Goal: Submit feedback/report problem: Submit feedback/report problem

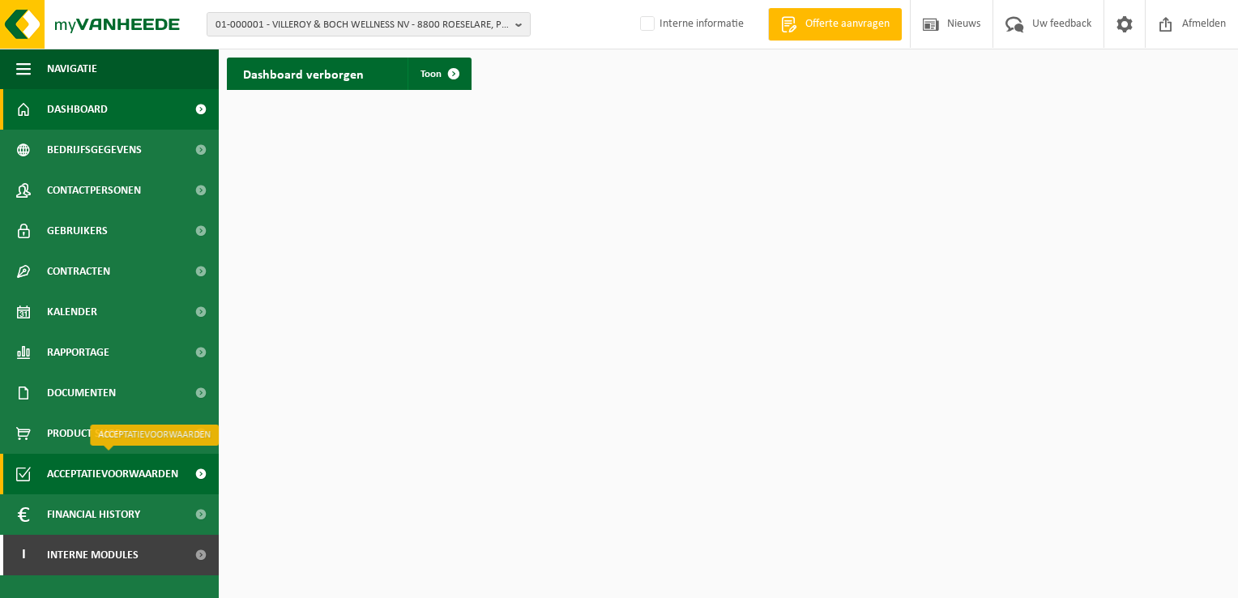
click at [170, 478] on span "Acceptatievoorwaarden" at bounding box center [112, 474] width 131 height 41
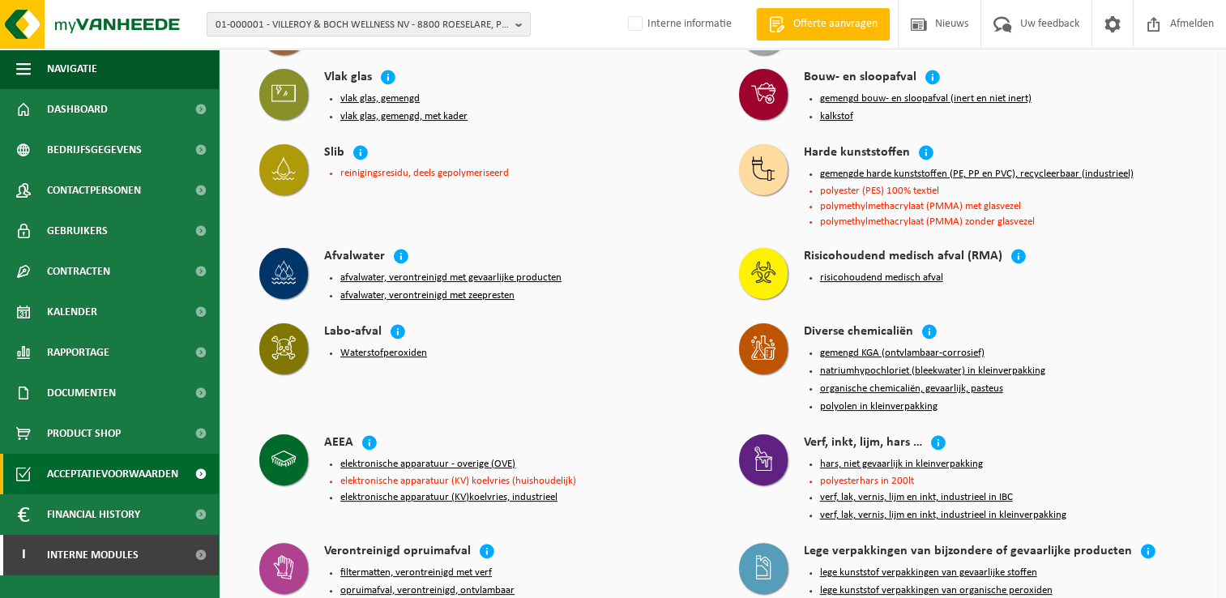
scroll to position [324, 0]
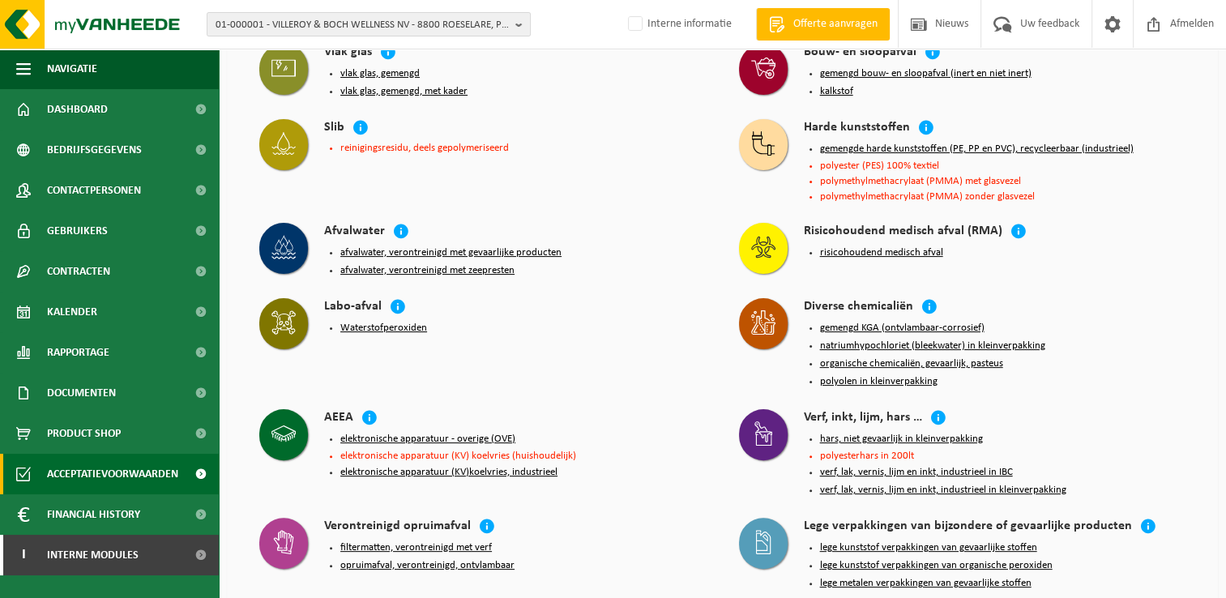
click at [417, 450] on li "elektronische apparatuur (KV) koelvries (huishoudelijk)" at bounding box center [523, 455] width 366 height 11
click at [422, 433] on button "elektronische apparatuur - overige (OVE)" at bounding box center [427, 439] width 175 height 13
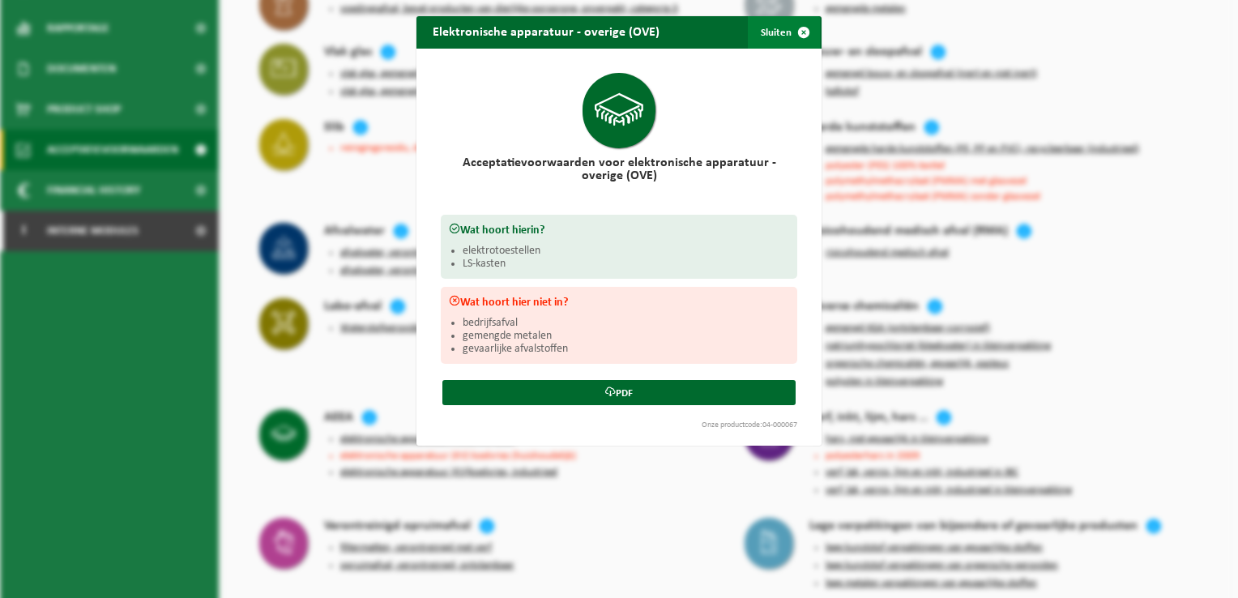
click at [778, 28] on button "Sluiten" at bounding box center [784, 32] width 72 height 32
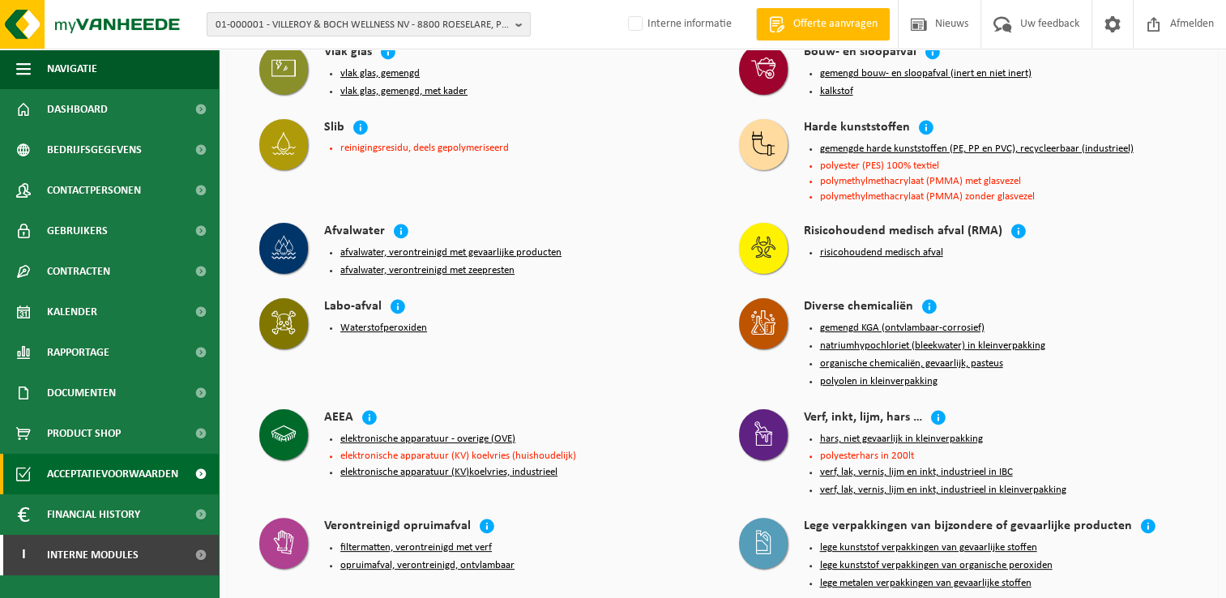
click at [518, 450] on li "elektronische apparatuur (KV) koelvries (huishoudelijk)" at bounding box center [523, 455] width 366 height 11
click at [471, 433] on button "elektronische apparatuur - overige (OVE)" at bounding box center [427, 439] width 175 height 13
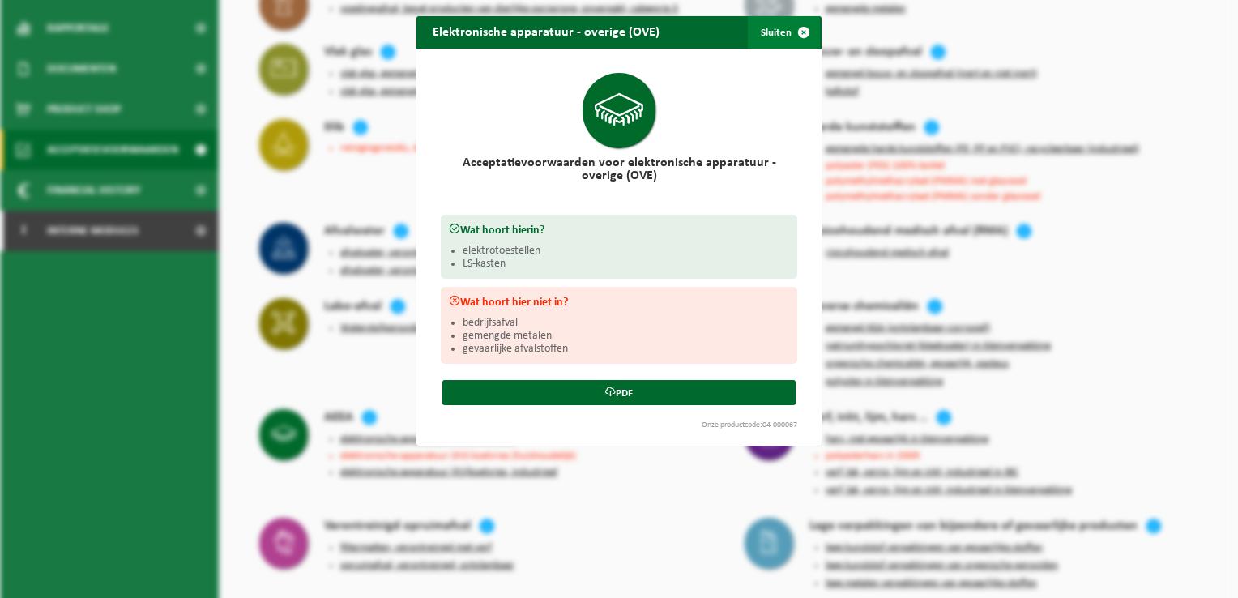
click at [780, 28] on button "Sluiten" at bounding box center [784, 32] width 72 height 32
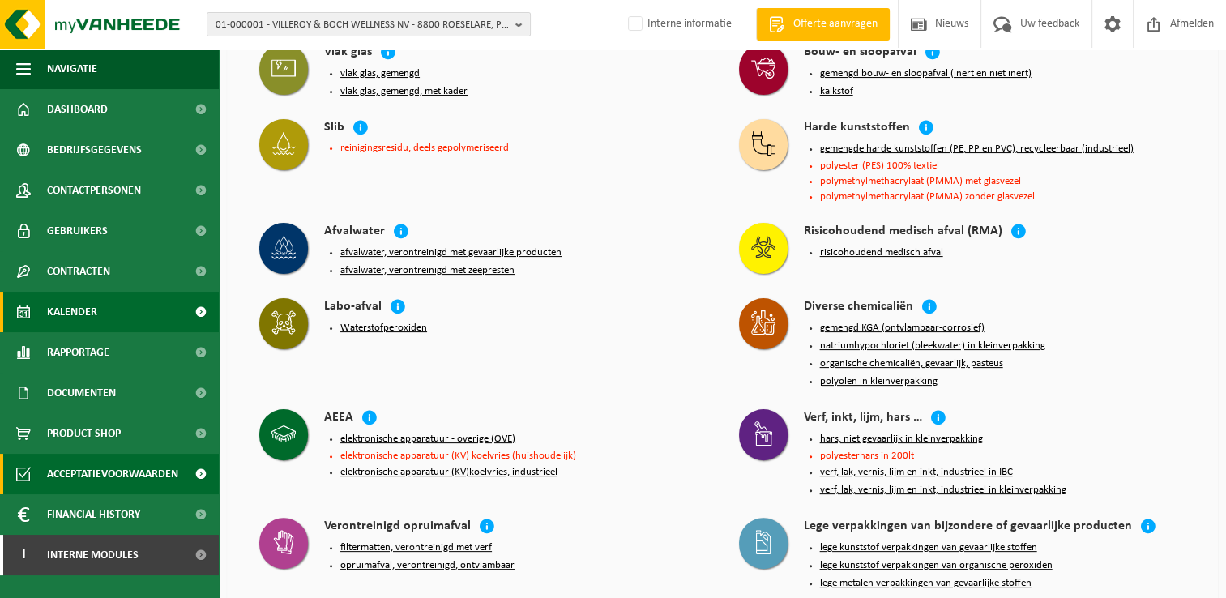
click at [88, 310] on span "Kalender" at bounding box center [72, 312] width 50 height 41
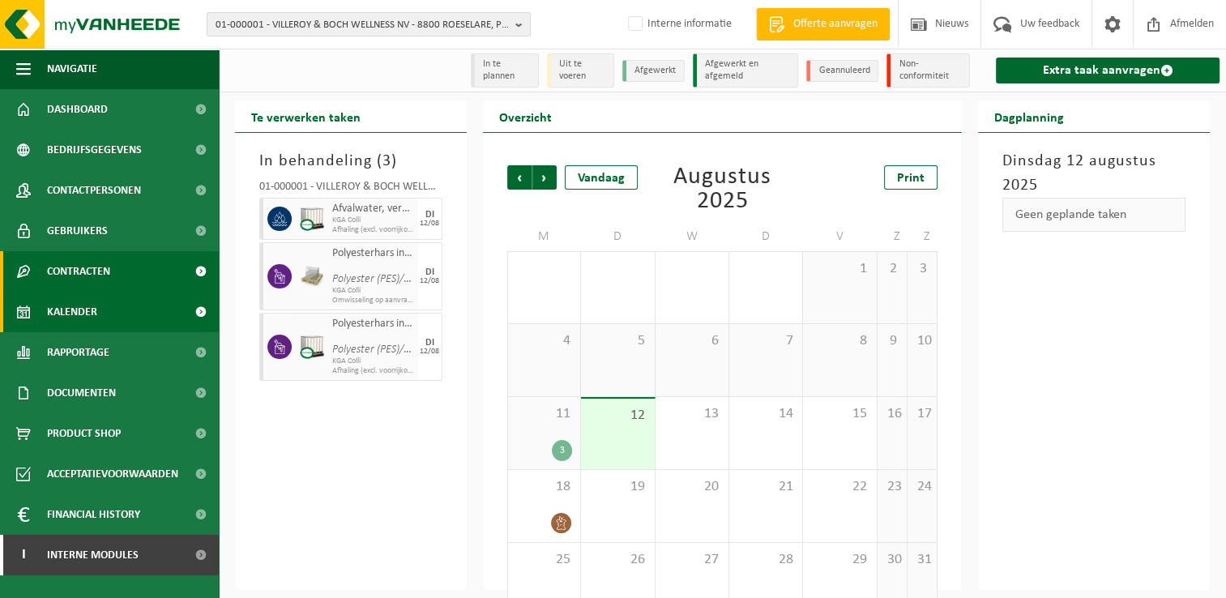
click at [96, 269] on span "Contracten" at bounding box center [78, 271] width 63 height 41
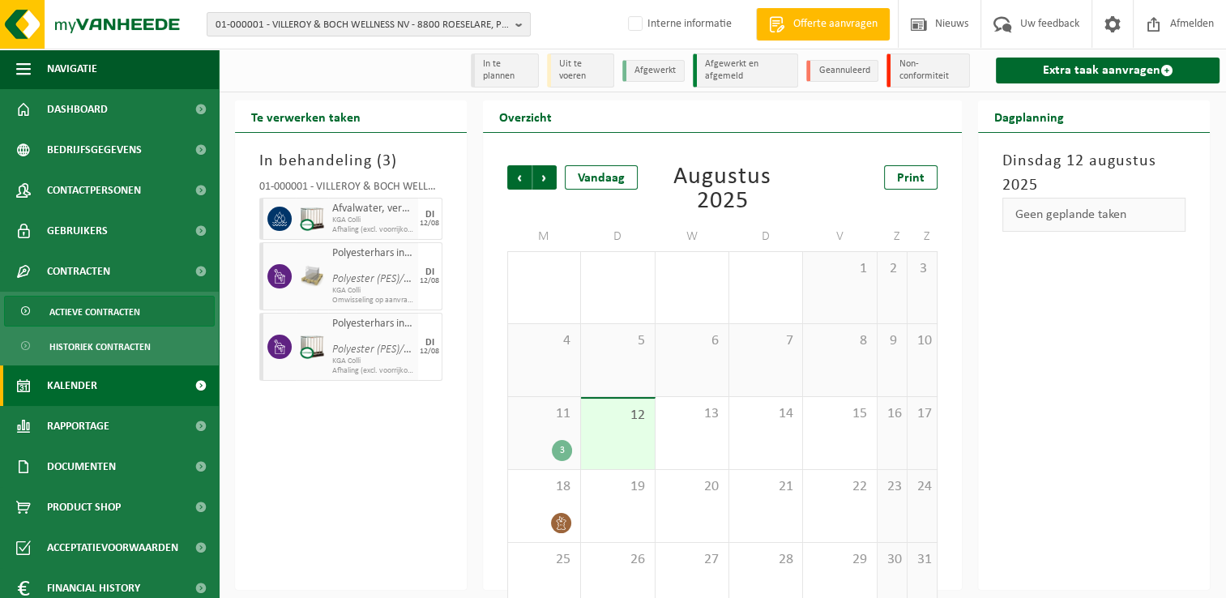
click at [107, 316] on span "Actieve contracten" at bounding box center [94, 311] width 91 height 31
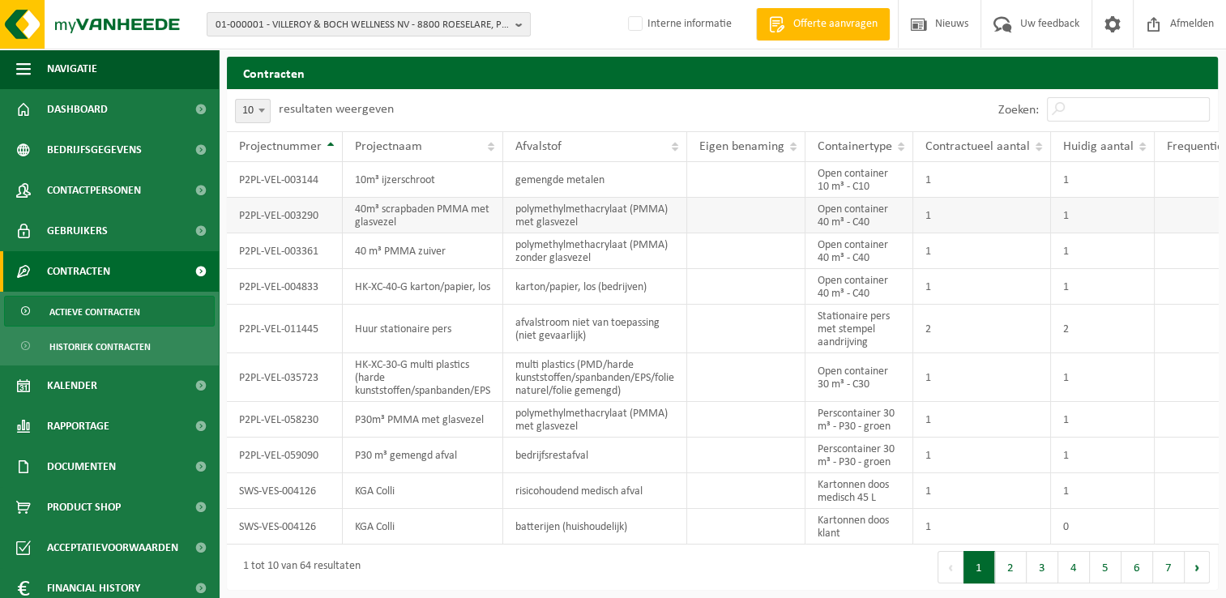
scroll to position [11, 0]
click at [392, 217] on td "40m³ scrapbaden PMMA met glasvezel" at bounding box center [423, 216] width 160 height 36
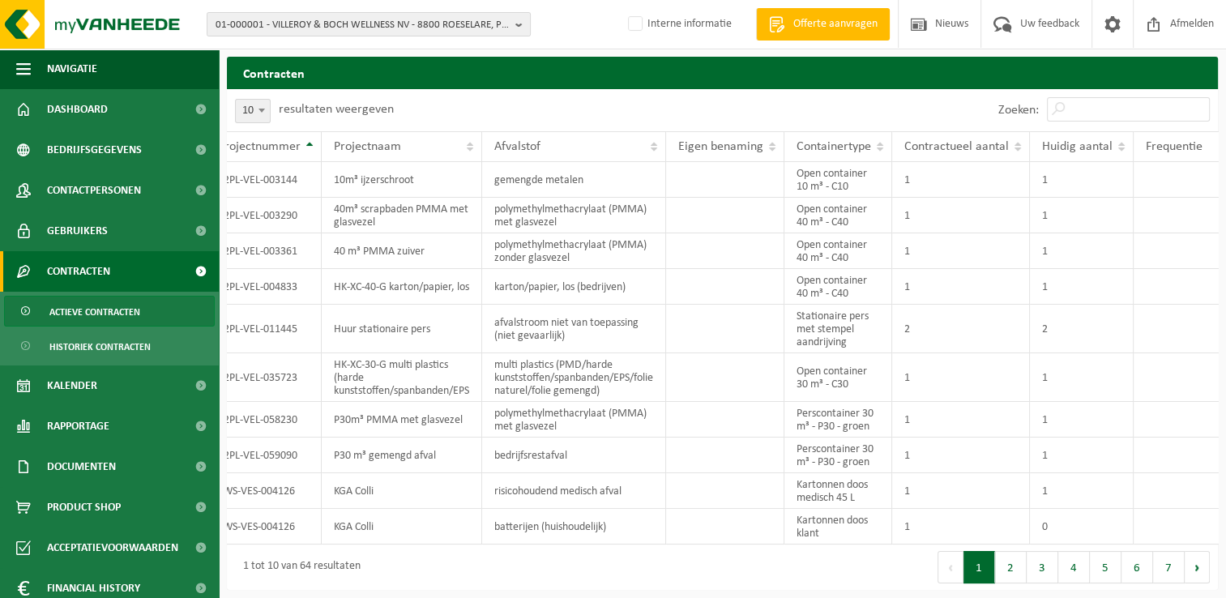
scroll to position [0, 29]
click at [99, 311] on span "Actieve contracten" at bounding box center [94, 311] width 91 height 31
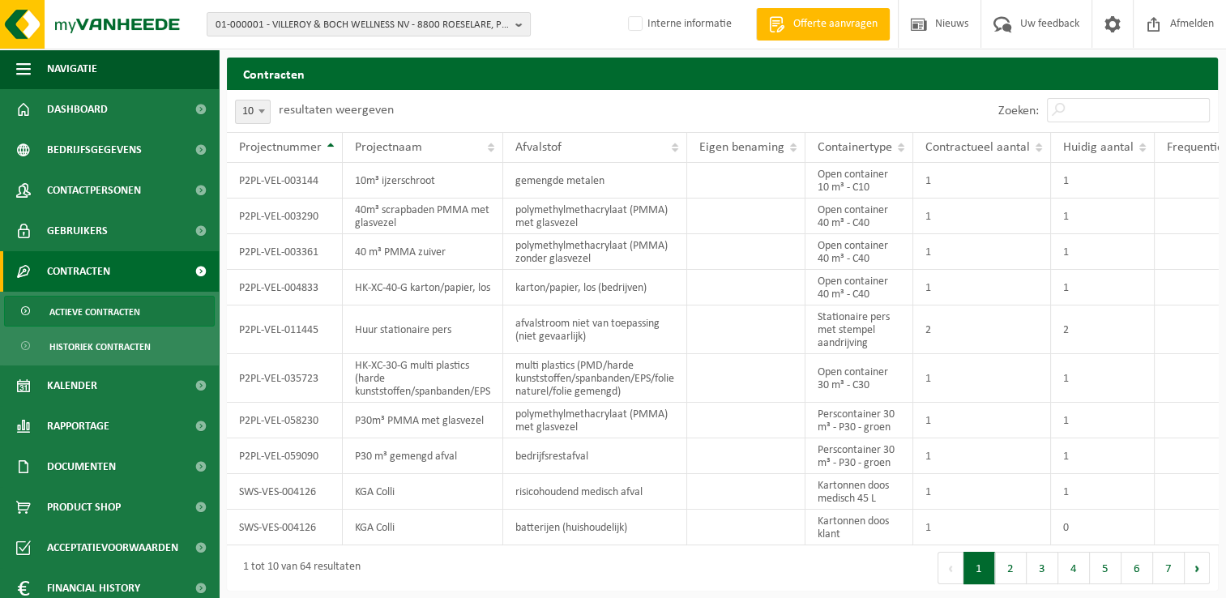
click at [100, 272] on span "Contracten" at bounding box center [78, 271] width 63 height 41
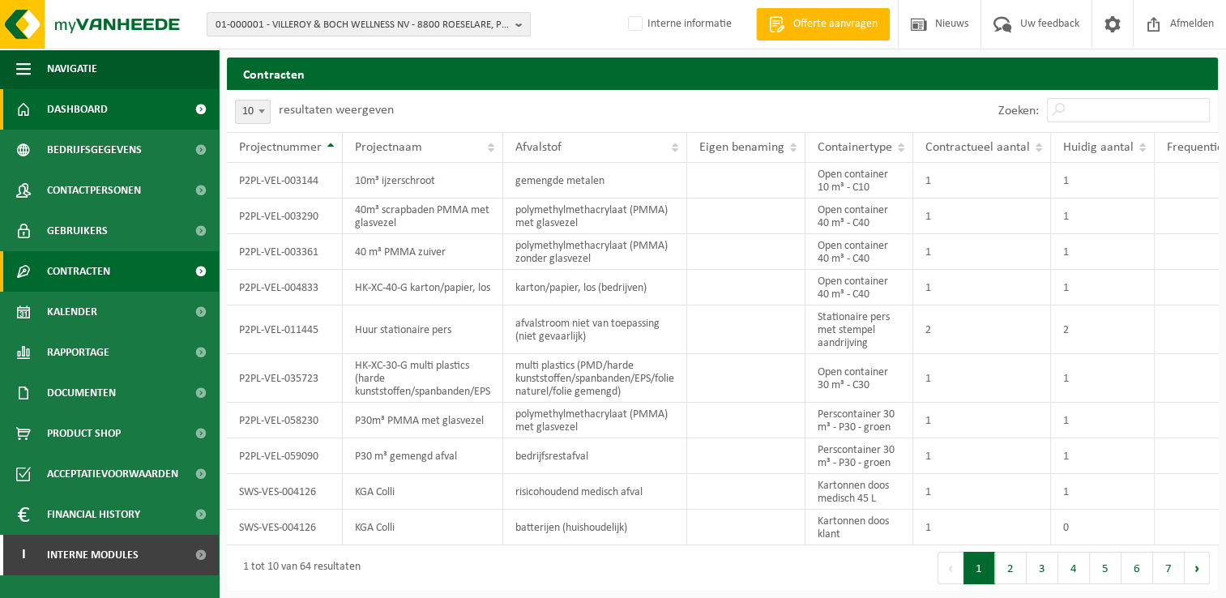
click at [97, 109] on span "Dashboard" at bounding box center [77, 109] width 61 height 41
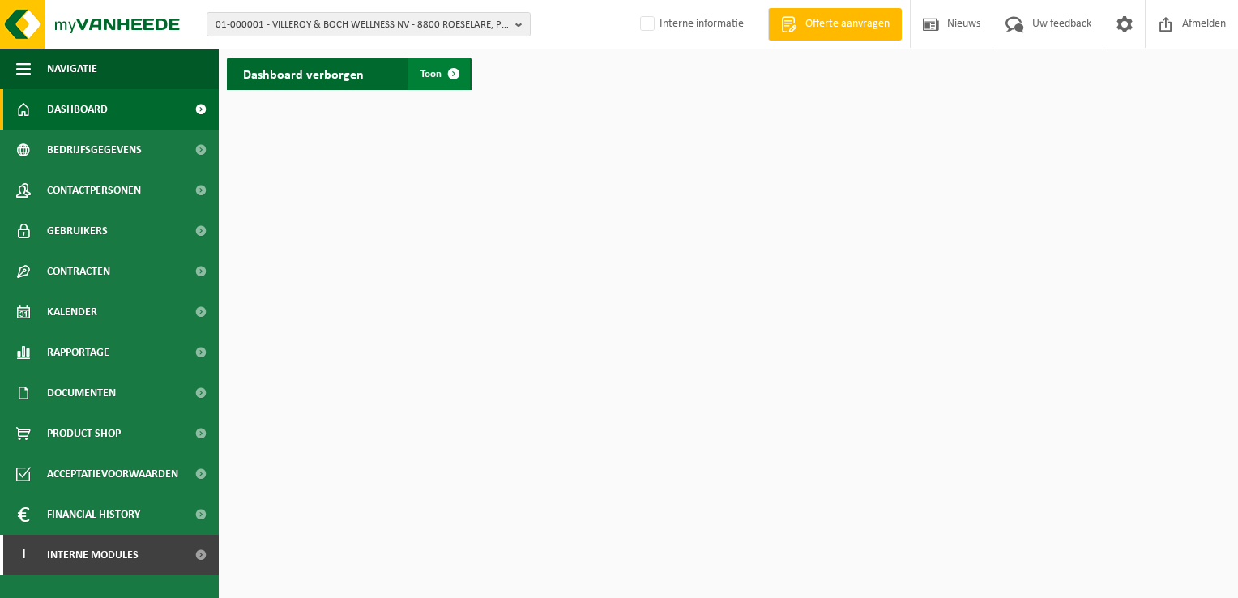
click at [439, 71] on span at bounding box center [453, 74] width 32 height 32
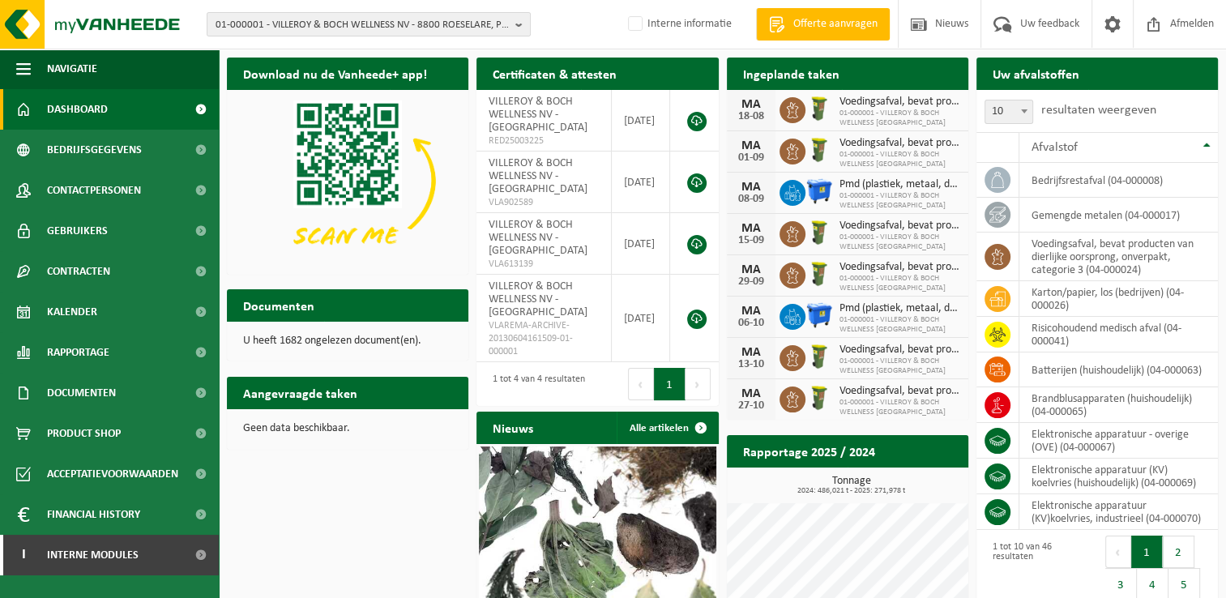
click at [1028, 78] on h2 "Uw afvalstoffen" at bounding box center [1035, 74] width 119 height 32
click at [1067, 178] on td "bedrijfsrestafval (04-000008)" at bounding box center [1118, 180] width 198 height 35
click at [1003, 182] on icon at bounding box center [997, 180] width 16 height 16
click at [1004, 220] on span at bounding box center [997, 215] width 26 height 26
click at [1059, 217] on td "gemengde metalen (04-000017)" at bounding box center [1118, 215] width 198 height 35
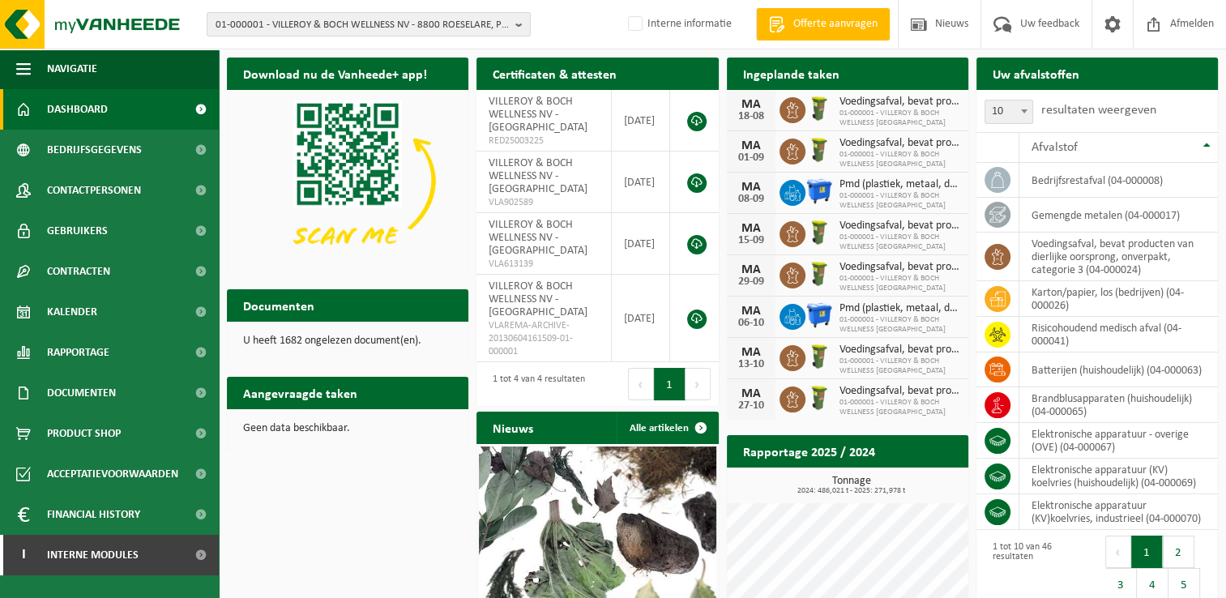
click at [846, 120] on span "01-000001 - VILLEROY & BOCH WELLNESS NV" at bounding box center [899, 118] width 121 height 19
click at [330, 539] on div "Download nu de Vanheede+ app! Verberg Certificaten & attesten Bekijk uw certifi…" at bounding box center [722, 403] width 999 height 708
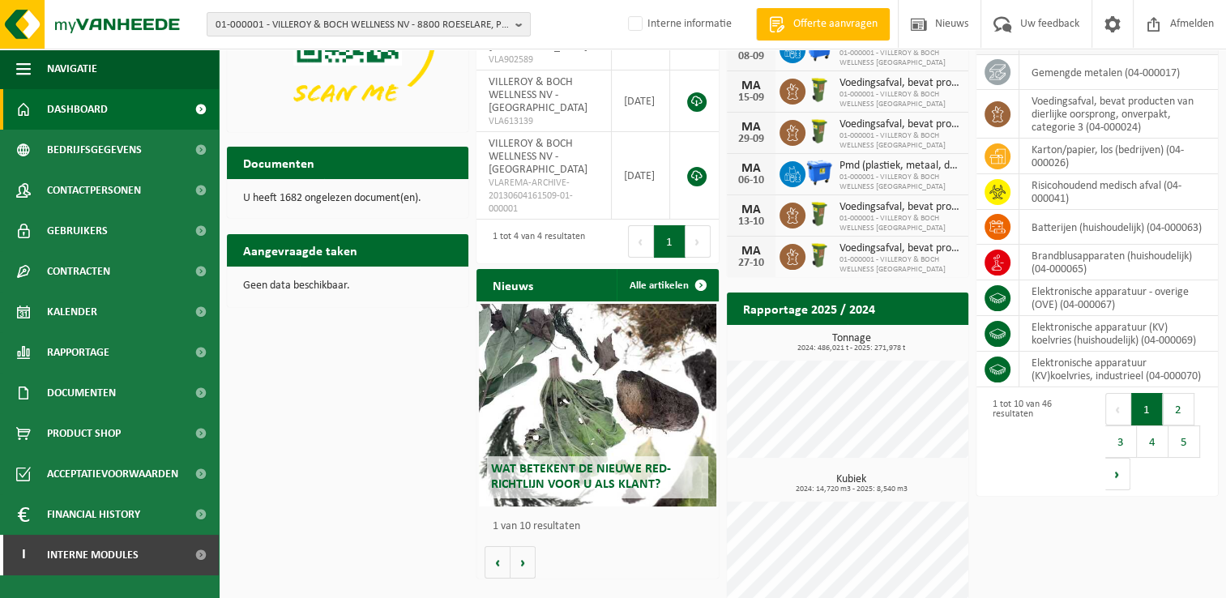
scroll to position [159, 0]
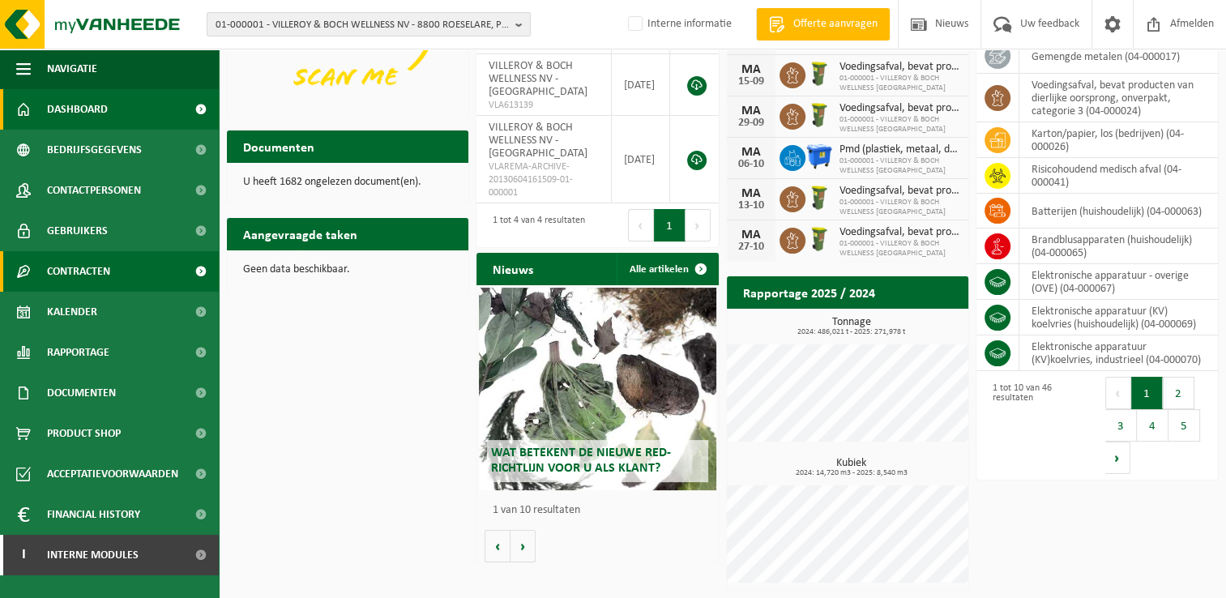
click at [94, 277] on span "Contracten" at bounding box center [78, 271] width 63 height 41
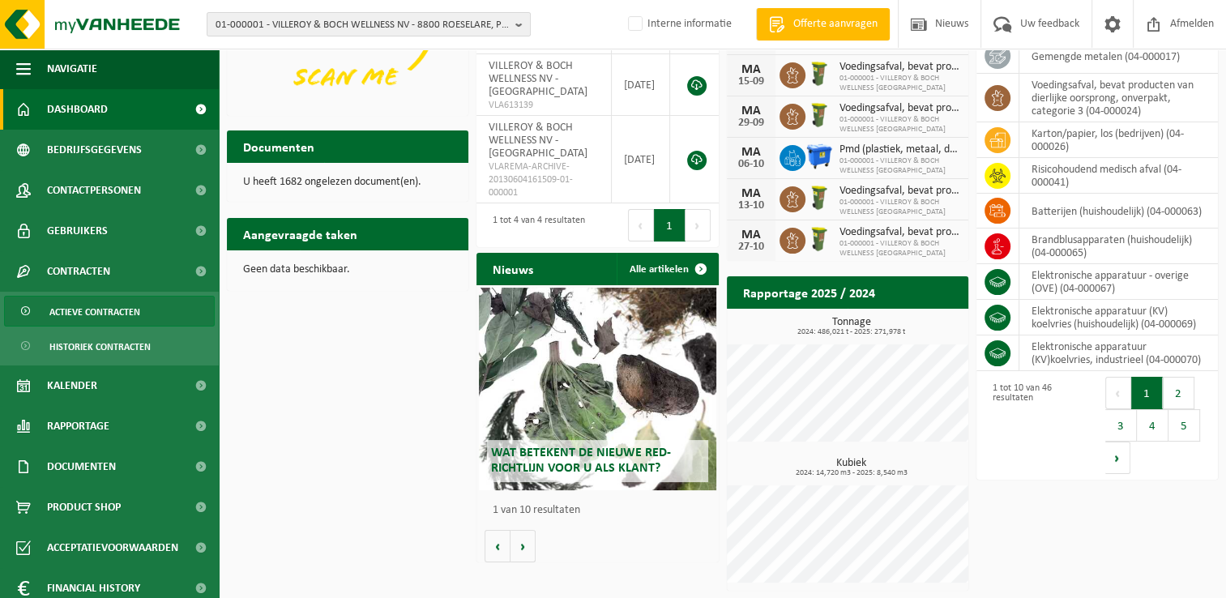
click at [100, 310] on span "Actieve contracten" at bounding box center [94, 311] width 91 height 31
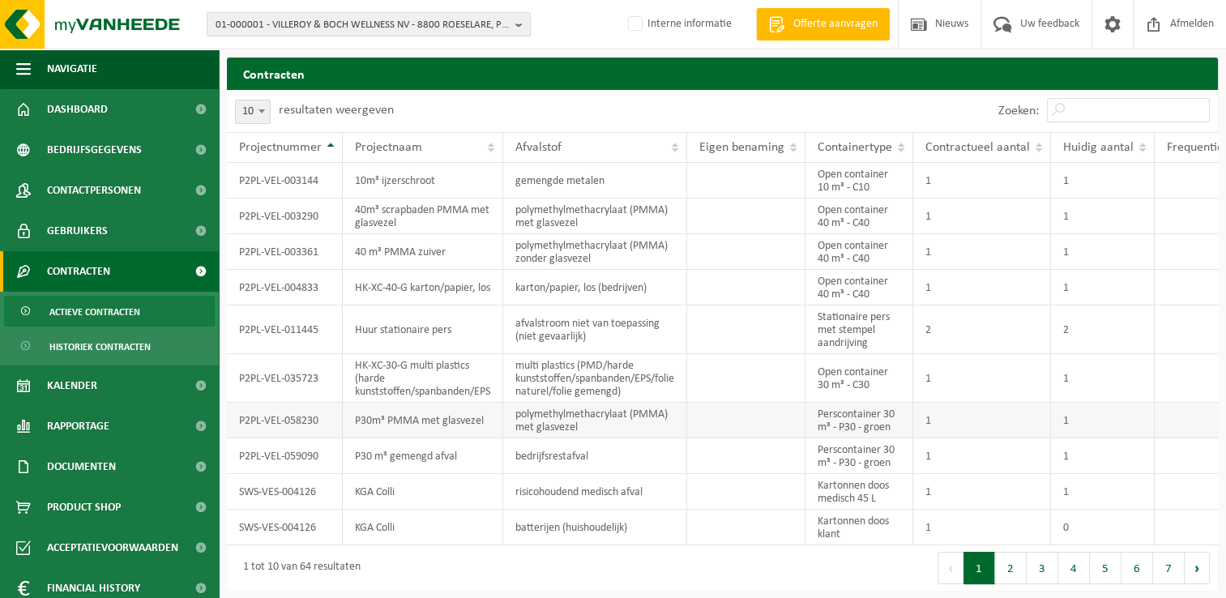
scroll to position [11, 0]
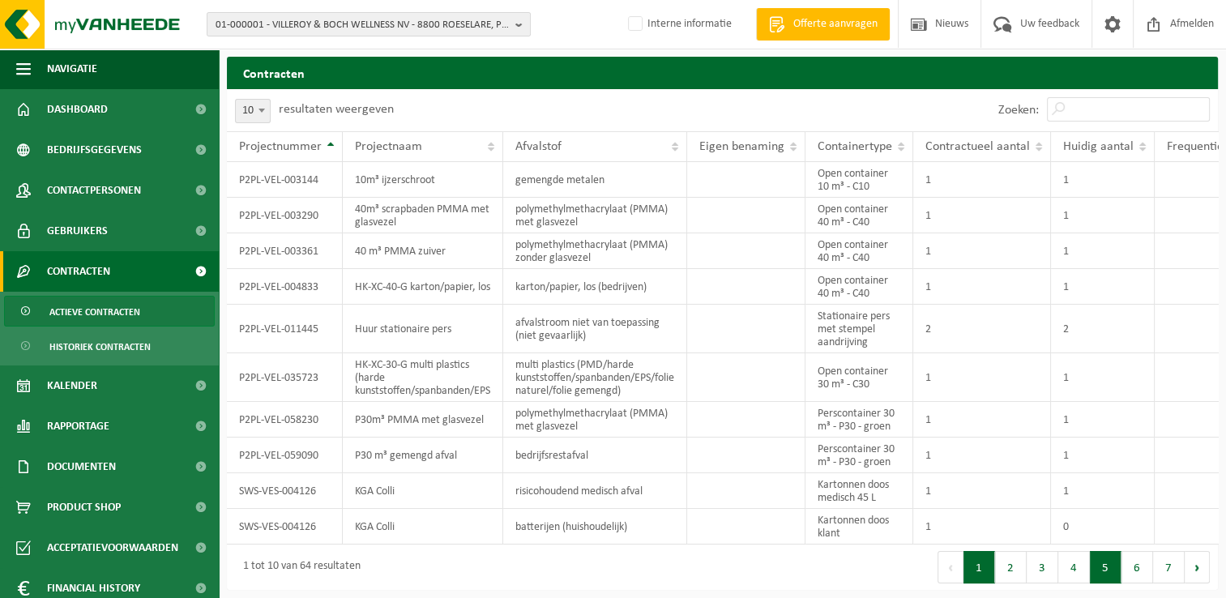
click at [1117, 572] on button "5" at bounding box center [1105, 567] width 32 height 32
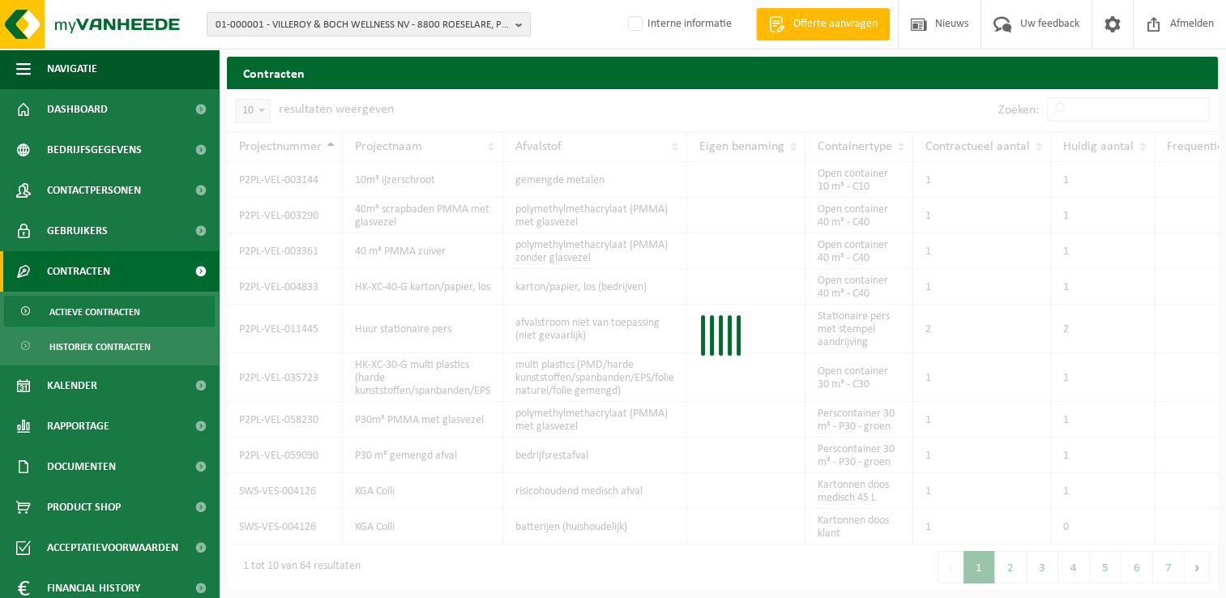
scroll to position [76, 0]
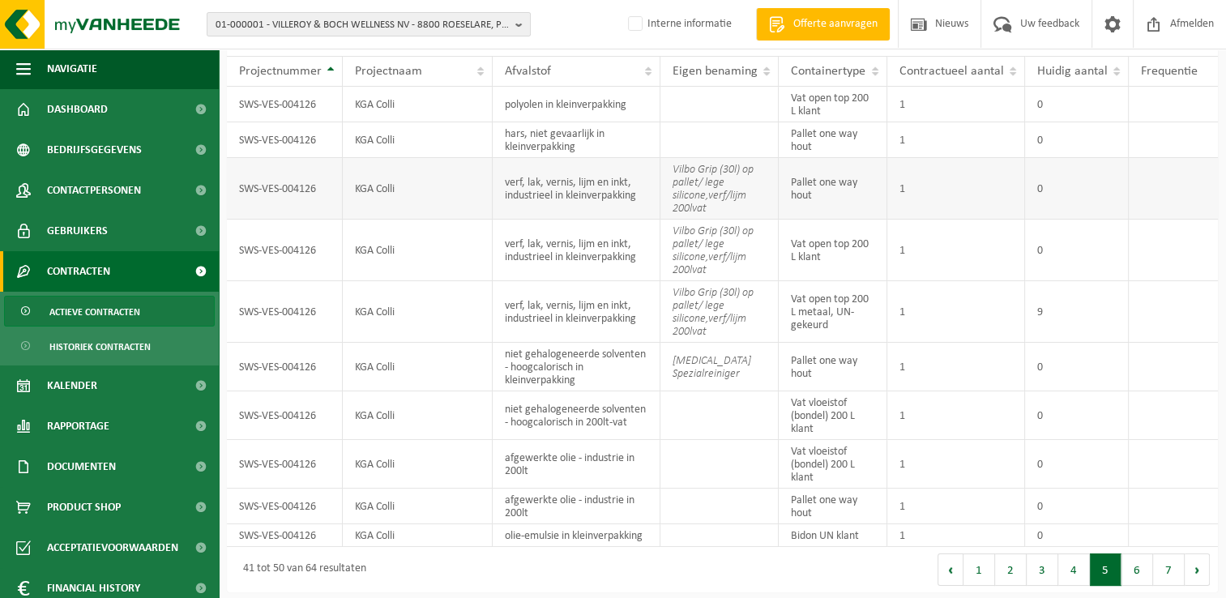
click at [318, 187] on td "SWS-VES-004126" at bounding box center [285, 189] width 116 height 62
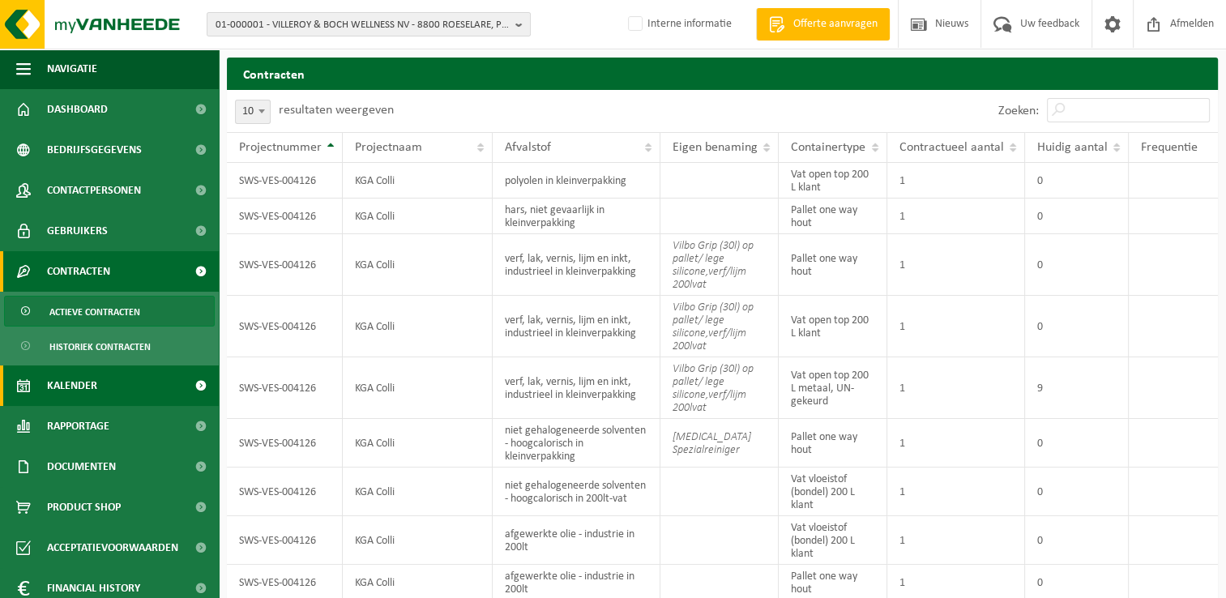
click at [82, 386] on span "Kalender" at bounding box center [72, 385] width 50 height 41
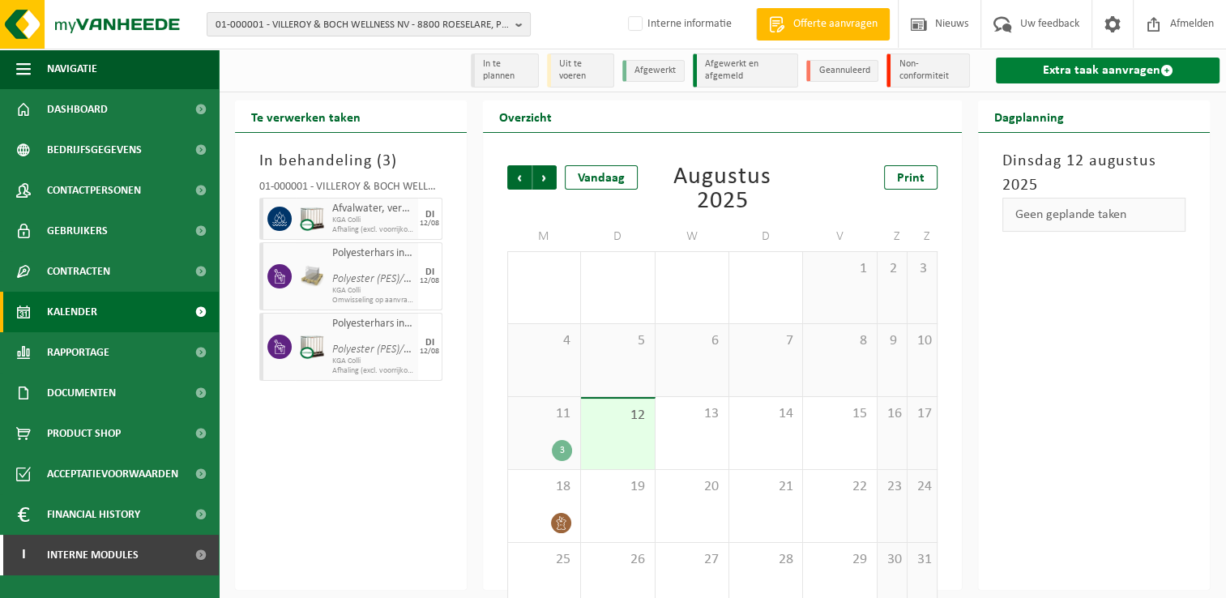
click at [1047, 70] on link "Extra taak aanvragen" at bounding box center [1108, 71] width 224 height 26
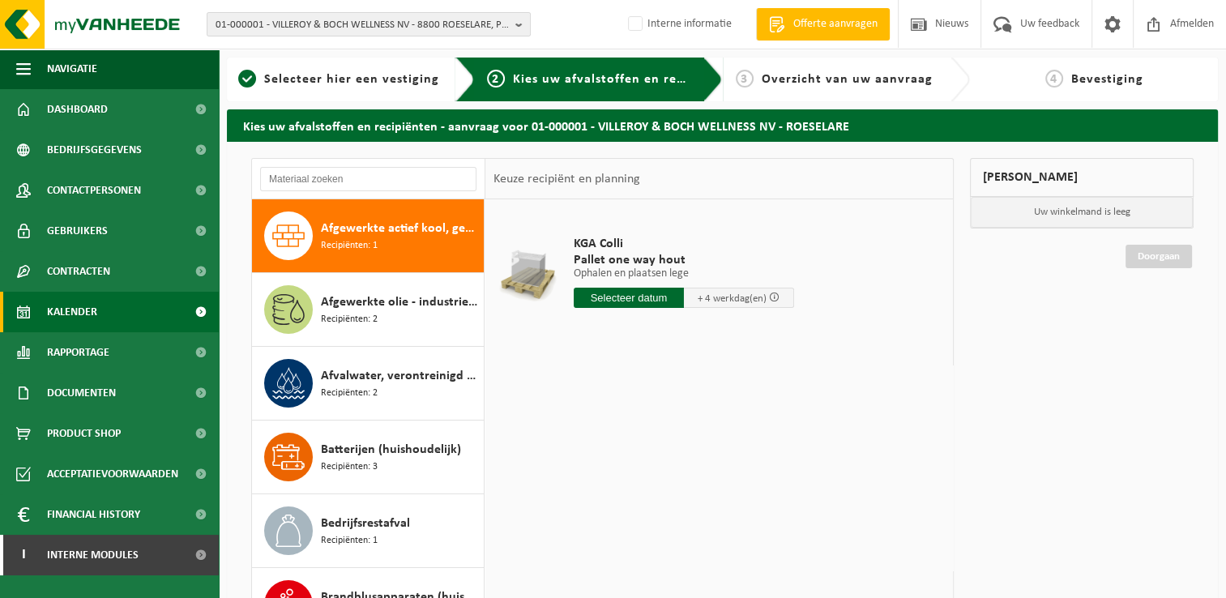
click at [103, 313] on link "Kalender" at bounding box center [109, 312] width 219 height 41
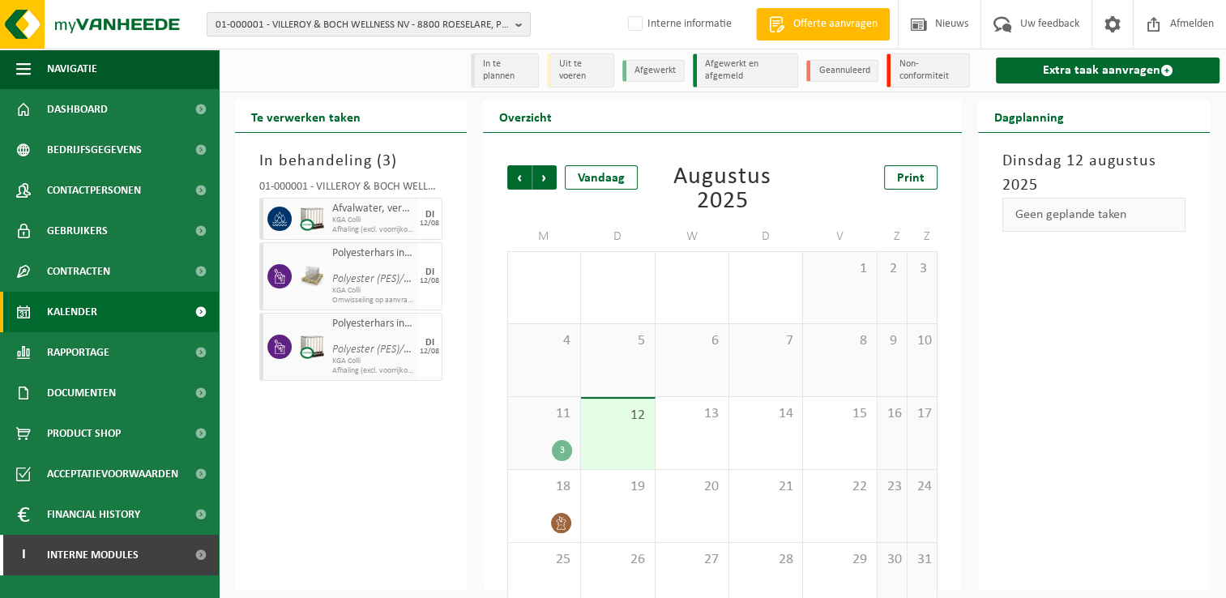
click at [622, 430] on div "12" at bounding box center [617, 434] width 73 height 70
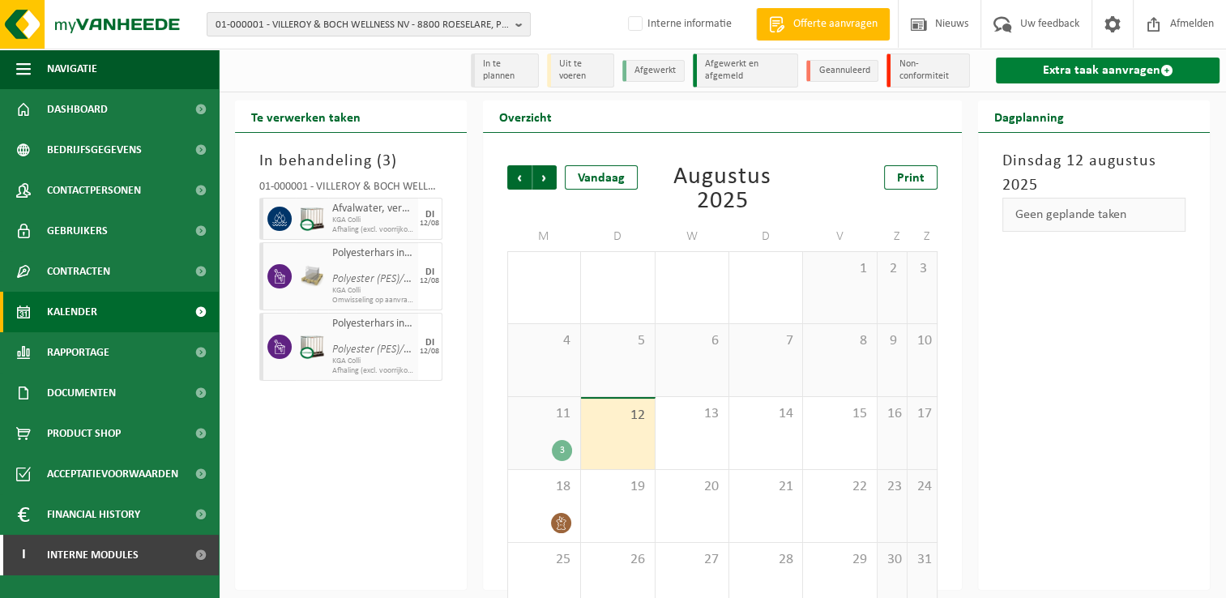
click at [1054, 63] on link "Extra taak aanvragen" at bounding box center [1108, 71] width 224 height 26
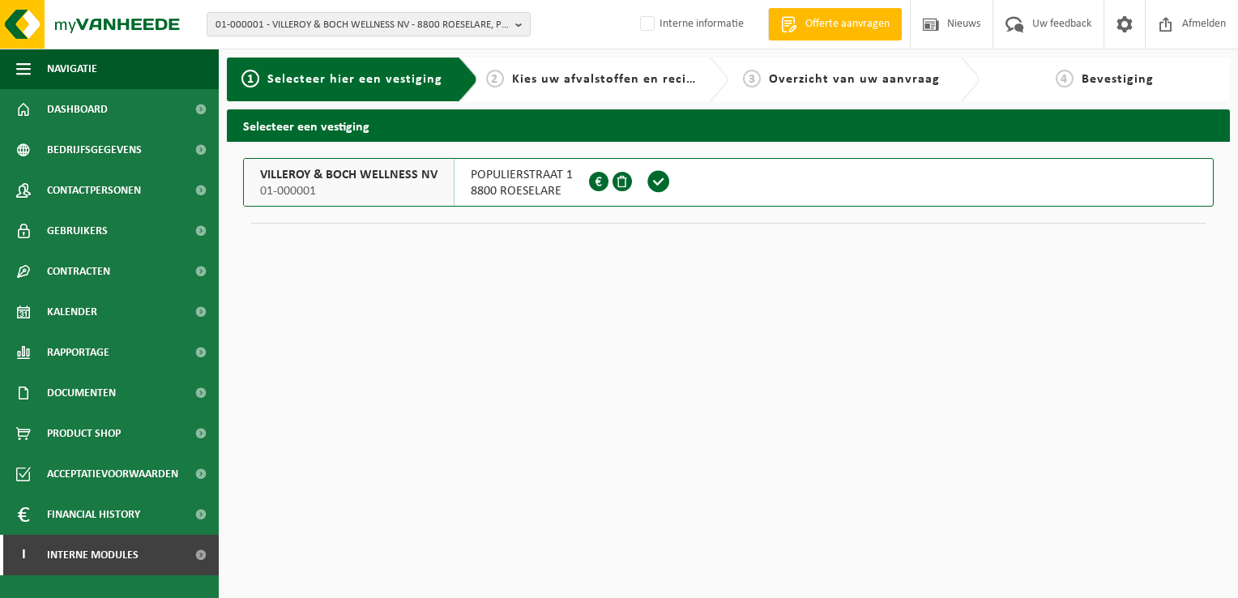
click at [516, 178] on span "POPULIERSTRAAT 1" at bounding box center [522, 175] width 102 height 16
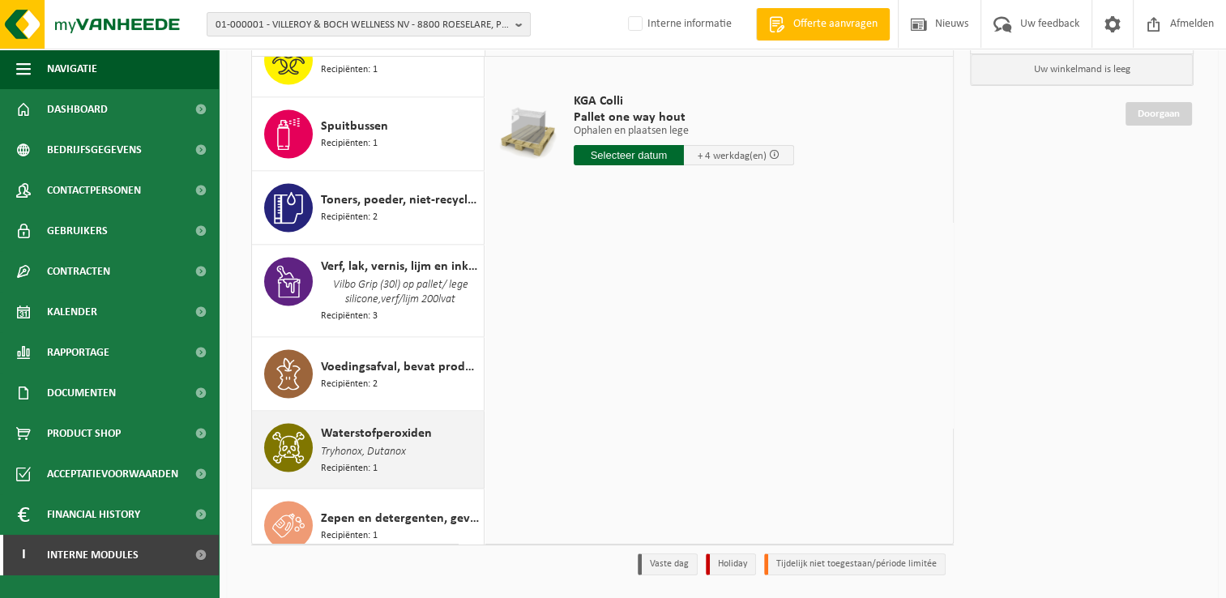
scroll to position [192, 0]
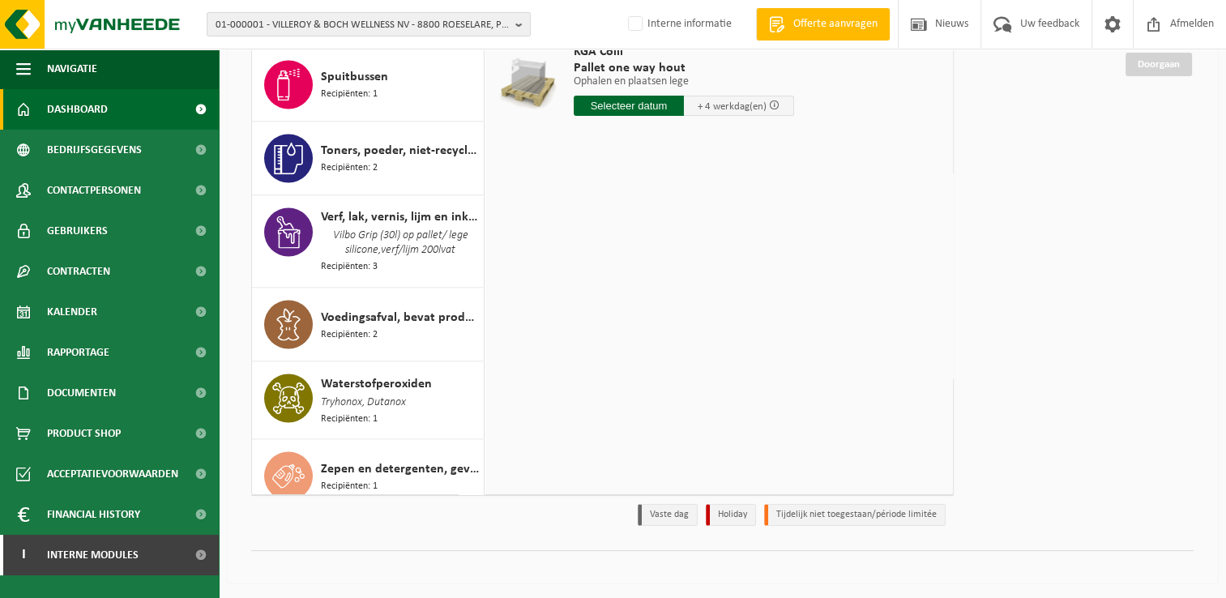
click at [87, 113] on span "Dashboard" at bounding box center [77, 109] width 61 height 41
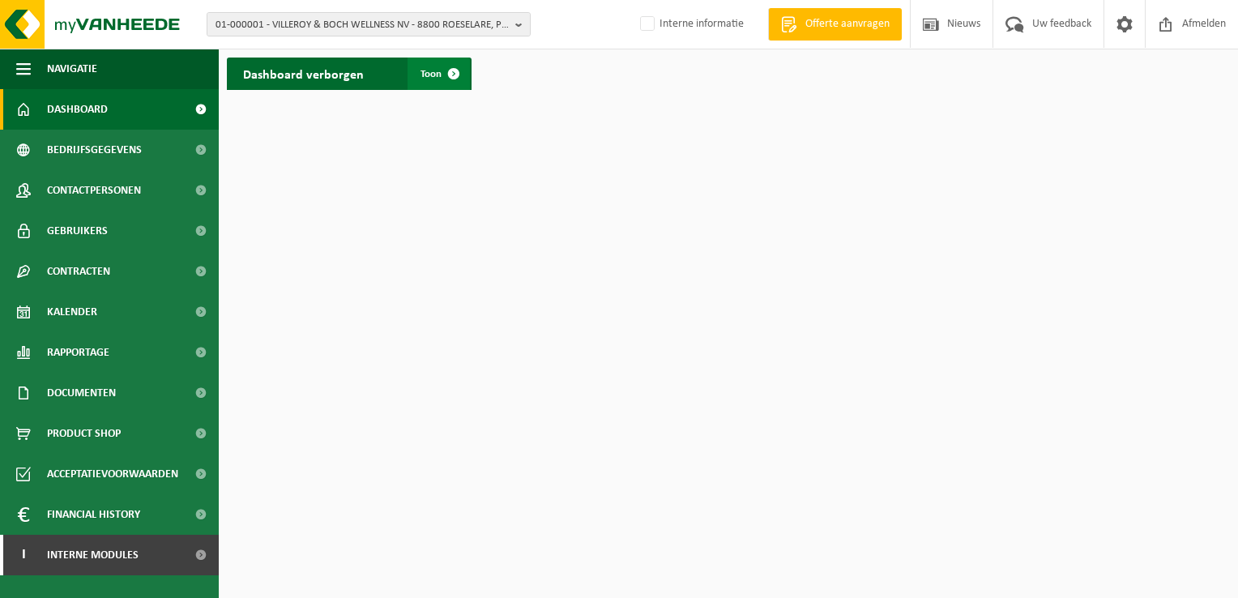
click at [427, 73] on span "Toon" at bounding box center [430, 74] width 21 height 11
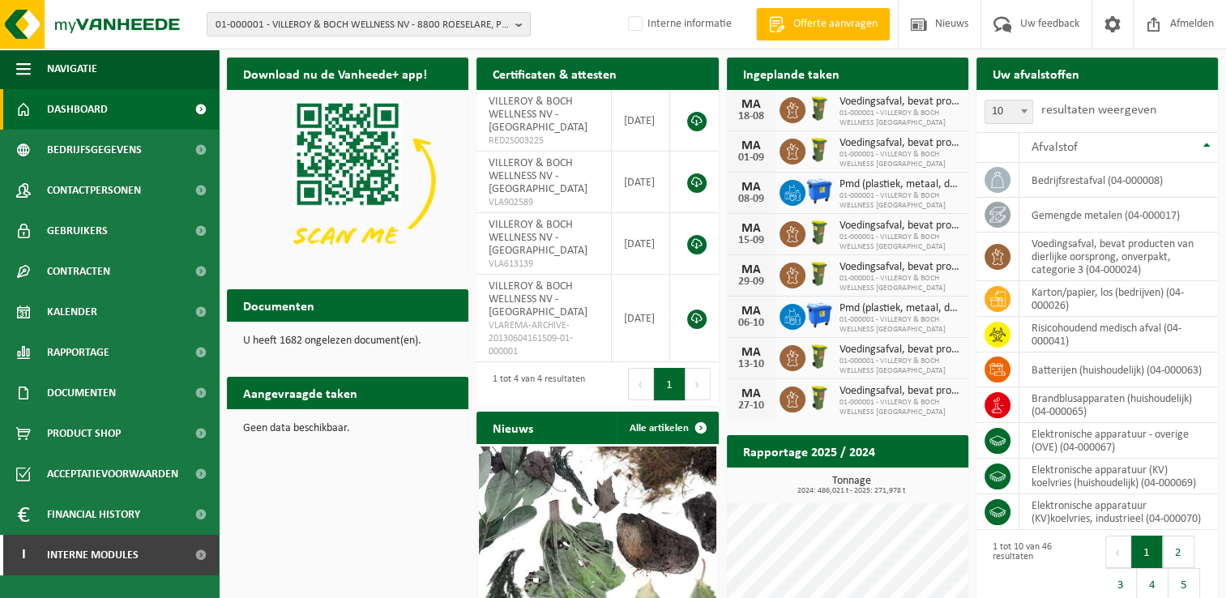
click at [876, 157] on span "01-000001 - VILLEROY & BOCH WELLNESS NV" at bounding box center [899, 159] width 121 height 19
click at [872, 154] on span "01-000001 - VILLEROY & BOCH WELLNESS NV" at bounding box center [899, 159] width 121 height 19
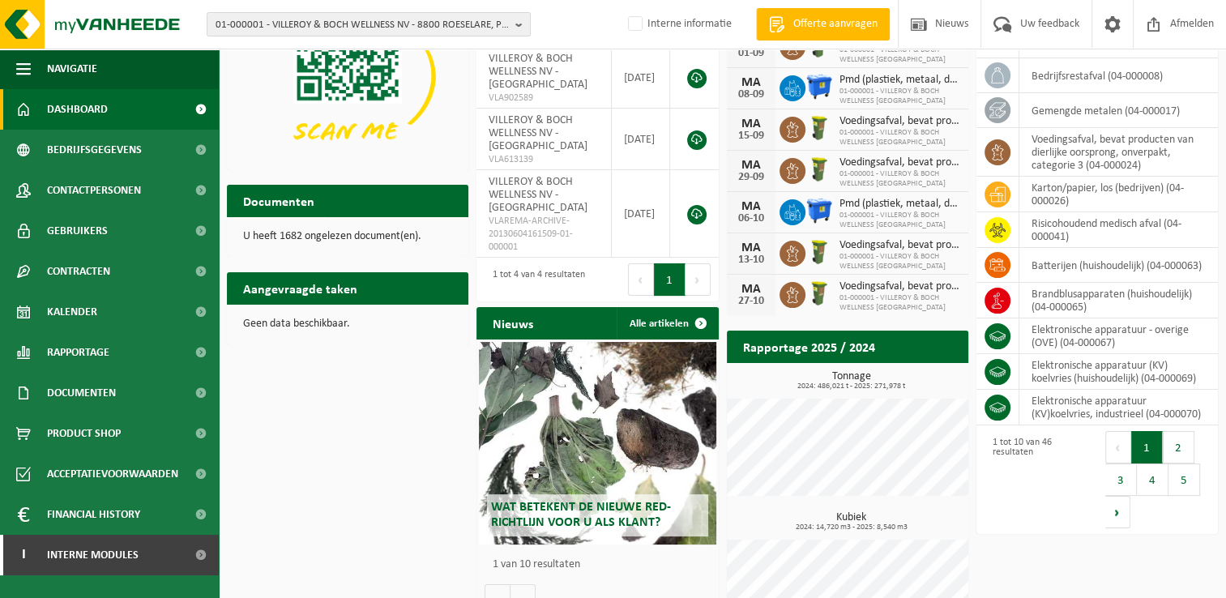
scroll to position [159, 0]
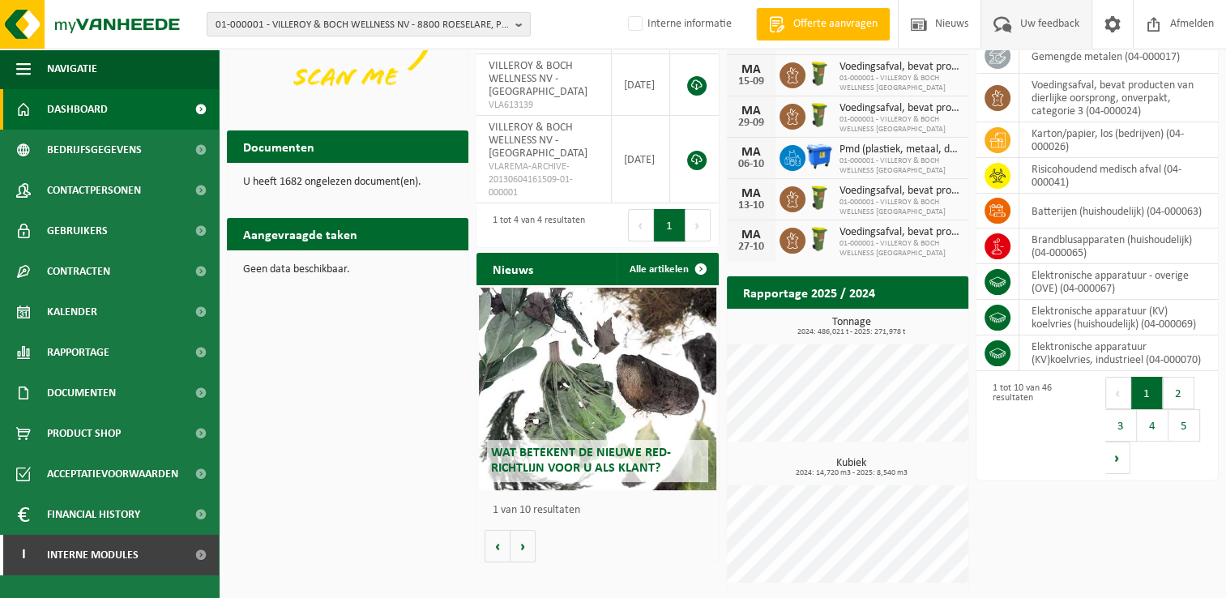
click at [1037, 28] on span "Uw feedback" at bounding box center [1049, 24] width 67 height 48
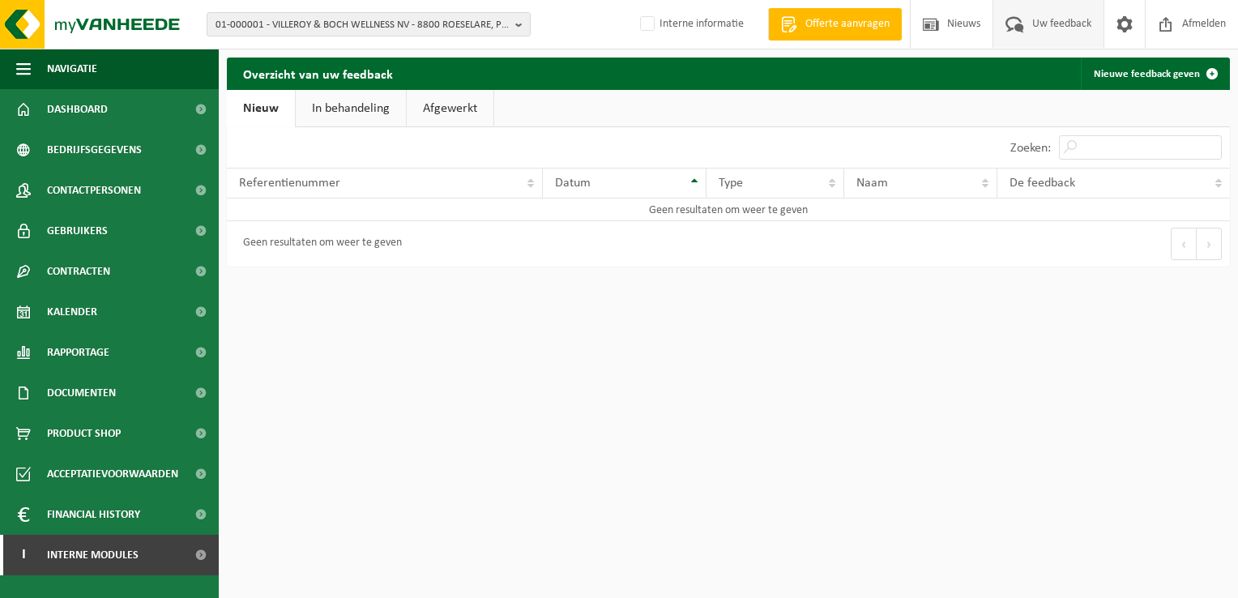
click at [259, 110] on link "Nieuw" at bounding box center [261, 108] width 68 height 37
click at [1164, 79] on link "Nieuwe feedback geven" at bounding box center [1154, 74] width 147 height 32
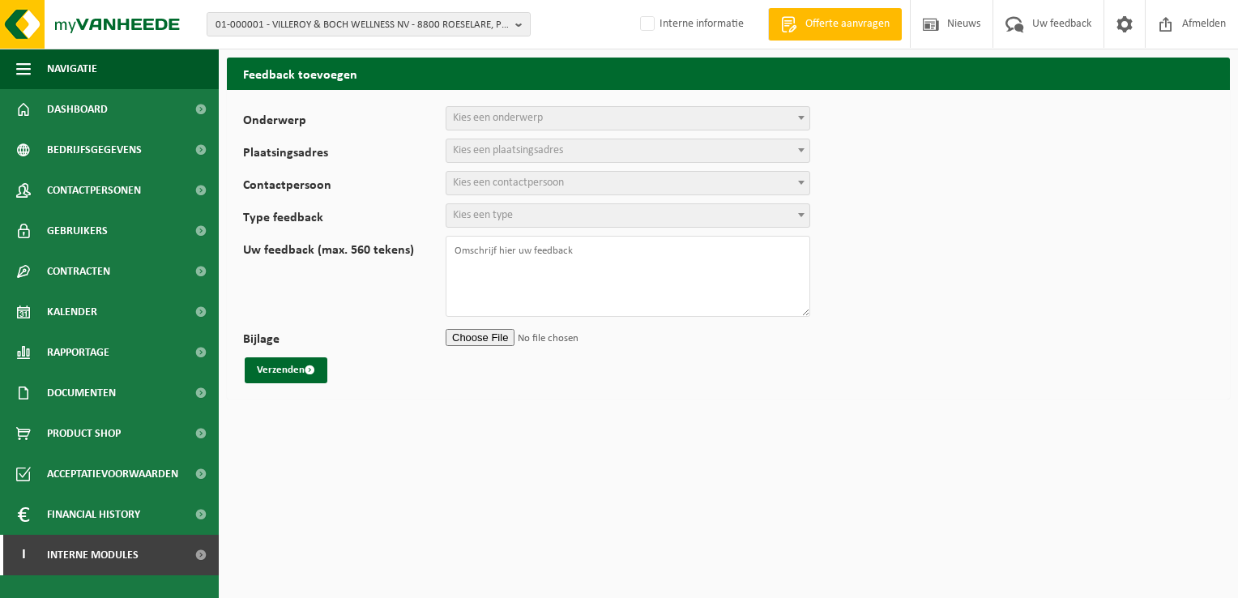
click at [671, 220] on span "Kies een type" at bounding box center [627, 215] width 363 height 23
